Goal: Check status: Check status

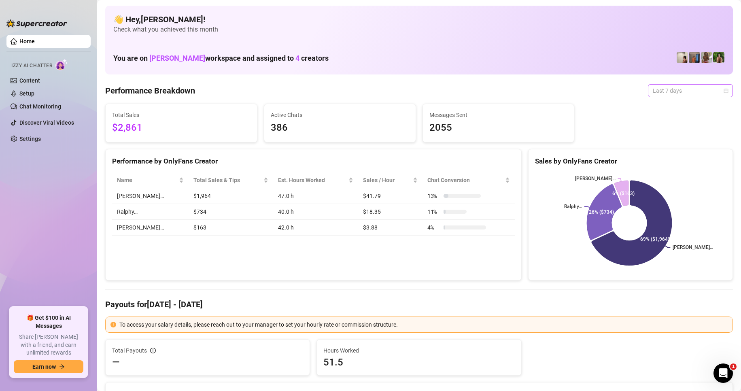
click at [660, 93] on span "Last 7 days" at bounding box center [690, 91] width 75 height 12
click at [677, 162] on div "Custom date" at bounding box center [684, 158] width 72 height 9
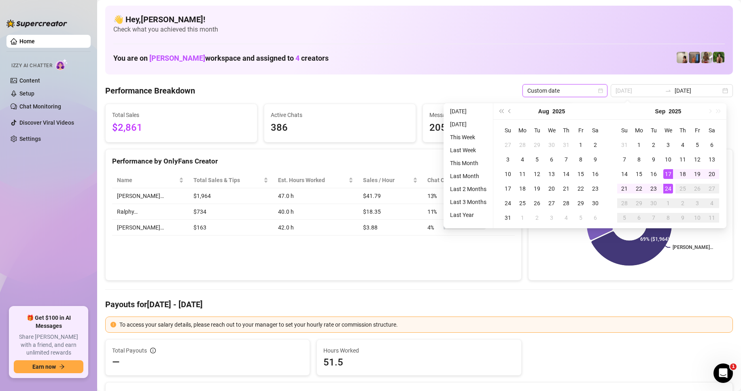
type input "[DATE]"
click at [667, 185] on div "24" at bounding box center [668, 189] width 10 height 10
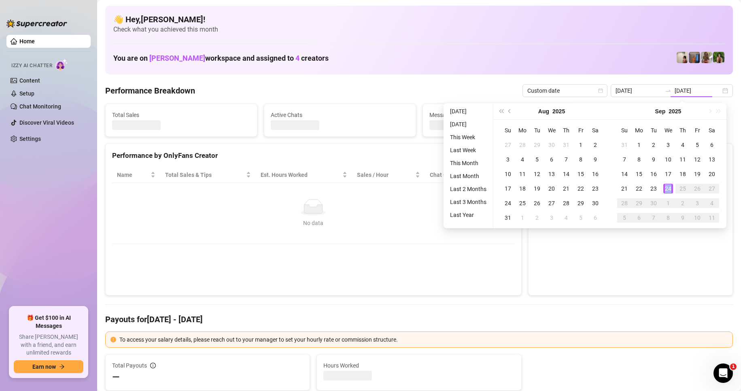
type input "[DATE]"
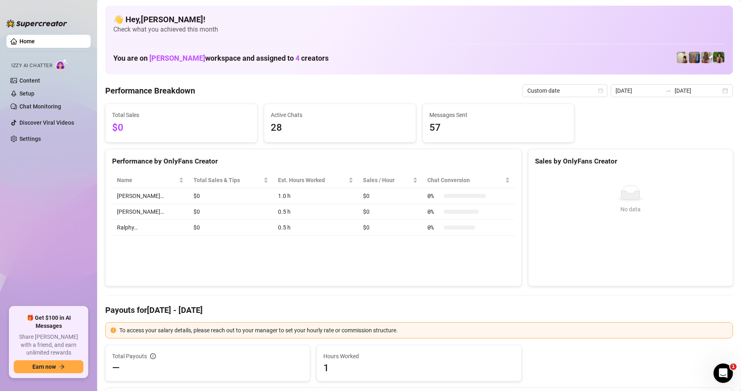
click at [590, 255] on div "No data No data" at bounding box center [630, 225] width 185 height 81
drag, startPoint x: 693, startPoint y: 93, endPoint x: 697, endPoint y: 100, distance: 8.5
click at [693, 93] on input "[DATE]" at bounding box center [698, 90] width 46 height 9
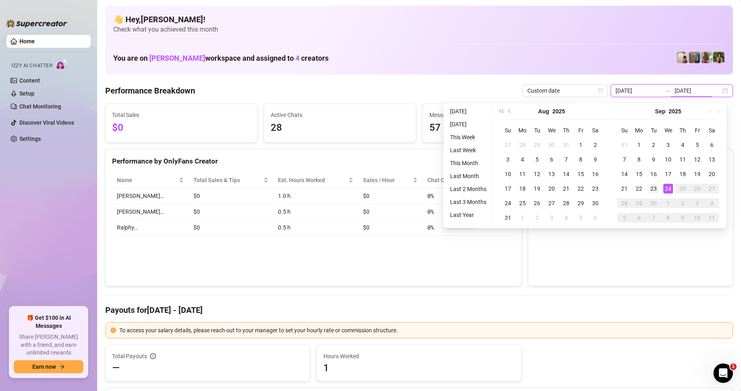
type input "[DATE]"
click at [656, 187] on div "23" at bounding box center [654, 189] width 10 height 10
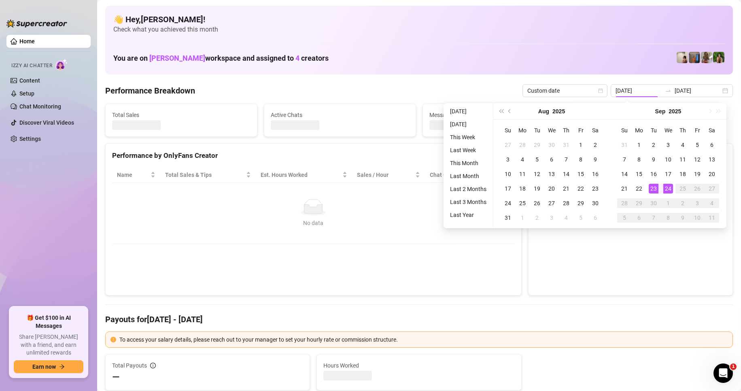
type input "[DATE]"
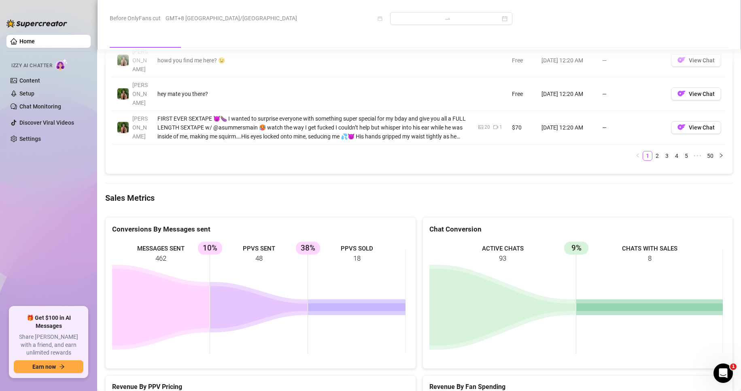
scroll to position [1032, 0]
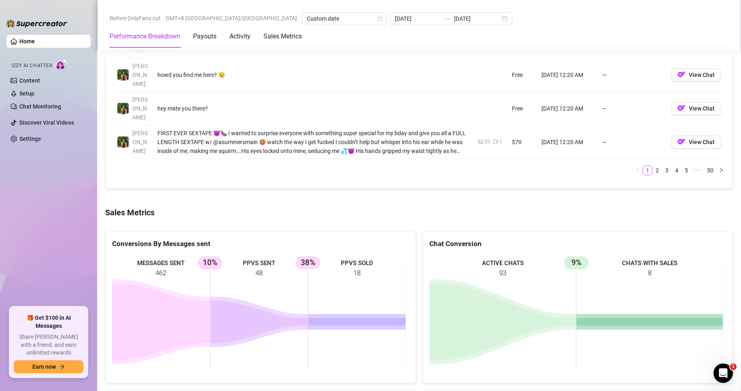
drag, startPoint x: 696, startPoint y: 271, endPoint x: 635, endPoint y: 94, distance: 187.1
click at [697, 271] on rect at bounding box center [575, 315] width 293 height 121
click at [383, 259] on rect at bounding box center [258, 315] width 293 height 121
